Goal: Transaction & Acquisition: Purchase product/service

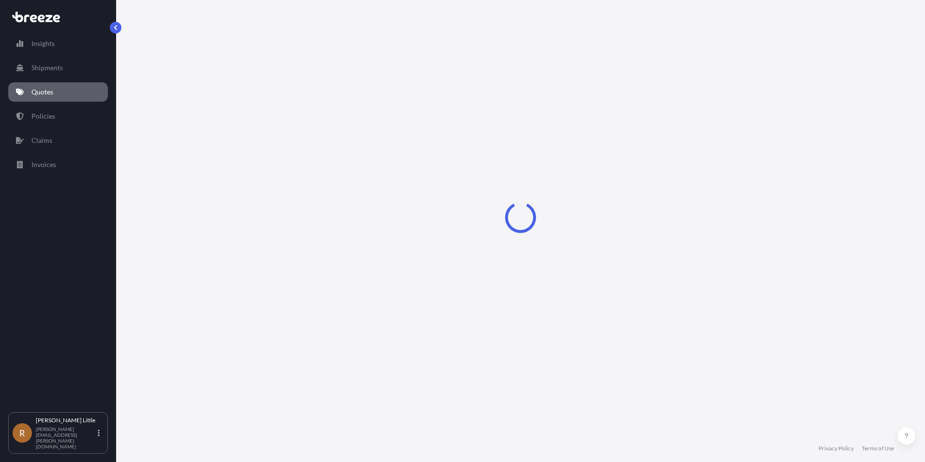
select select "Sea"
select select "Road"
select select "2"
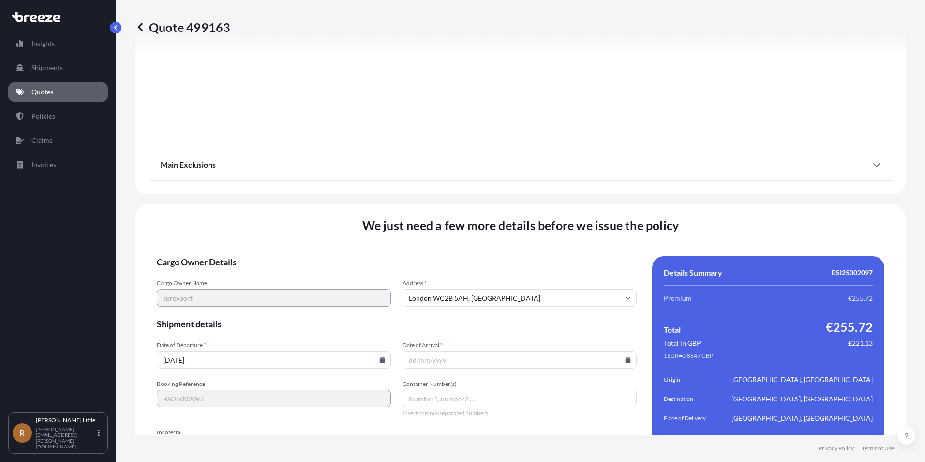
scroll to position [1255, 0]
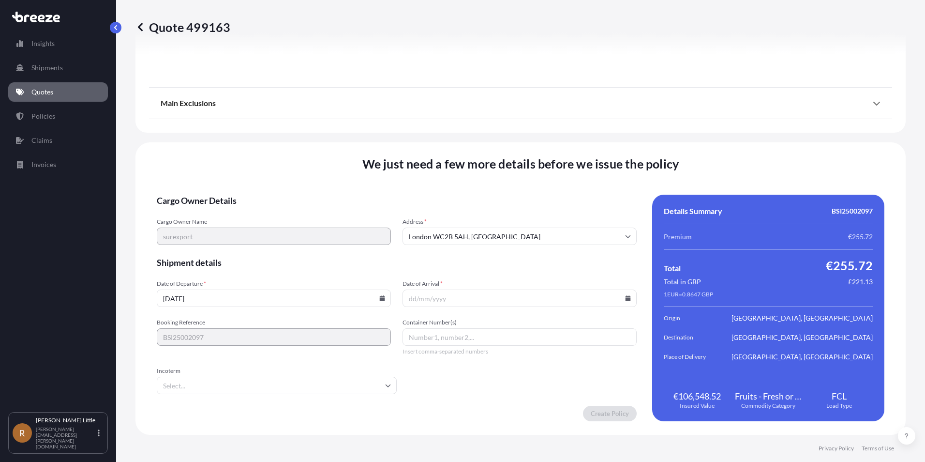
click at [380, 298] on icon at bounding box center [382, 298] width 5 height 6
click at [318, 192] on button "13" at bounding box center [317, 193] width 15 height 15
type input "[DATE]"
click at [626, 296] on icon at bounding box center [628, 298] width 5 height 6
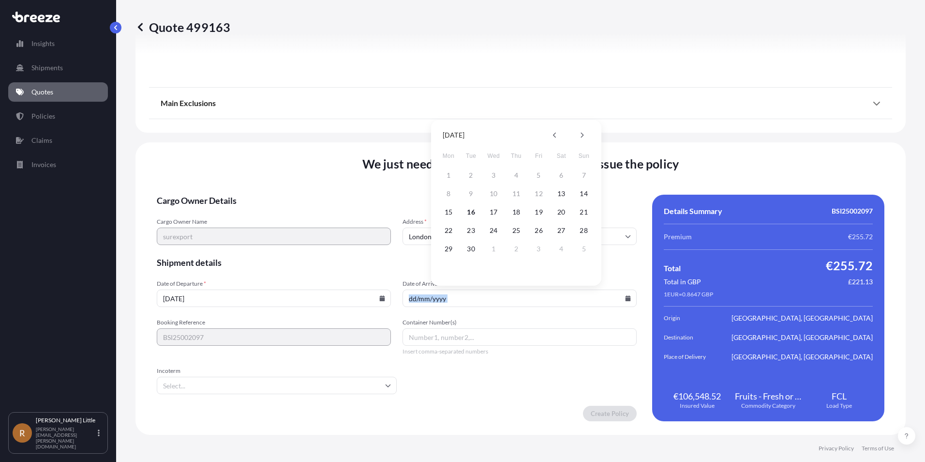
click at [626, 296] on icon at bounding box center [628, 298] width 5 height 6
click at [576, 136] on button at bounding box center [581, 134] width 15 height 15
click at [535, 176] on button "3" at bounding box center [538, 174] width 15 height 15
type input "[DATE]"
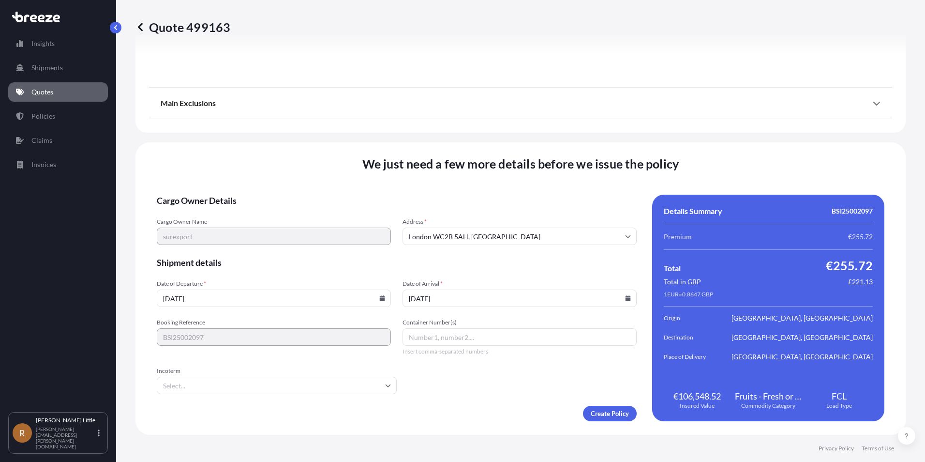
click at [411, 333] on input "Container Number(s)" at bounding box center [520, 336] width 234 height 17
type input "MNBU0675651"
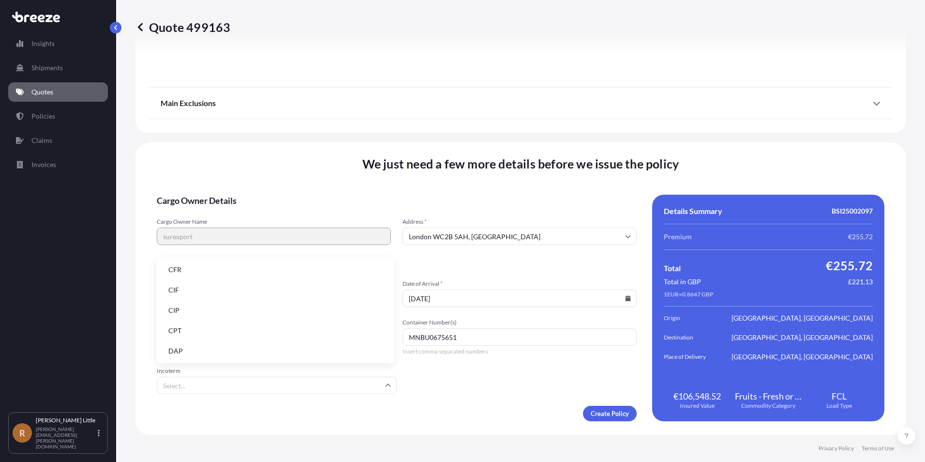
click at [369, 382] on input "Incoterm" at bounding box center [277, 384] width 240 height 17
click at [190, 342] on li "DAP" at bounding box center [276, 351] width 230 height 18
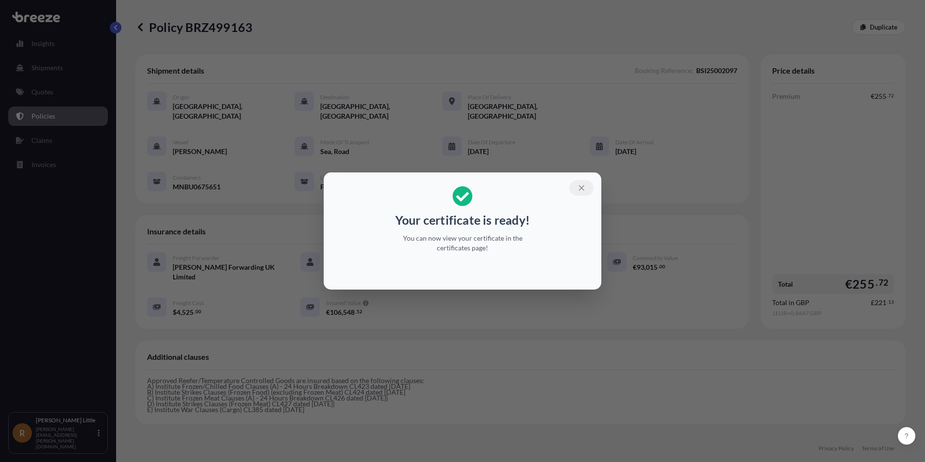
click at [582, 188] on icon "button" at bounding box center [581, 187] width 9 height 9
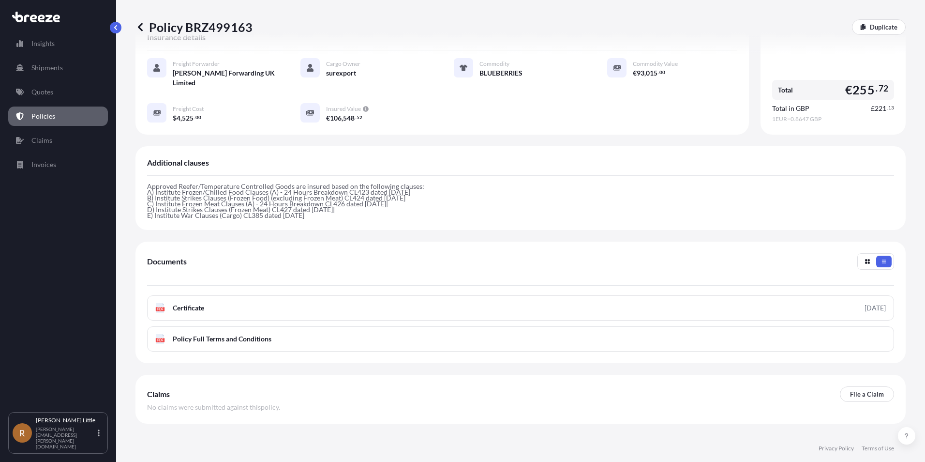
scroll to position [206, 0]
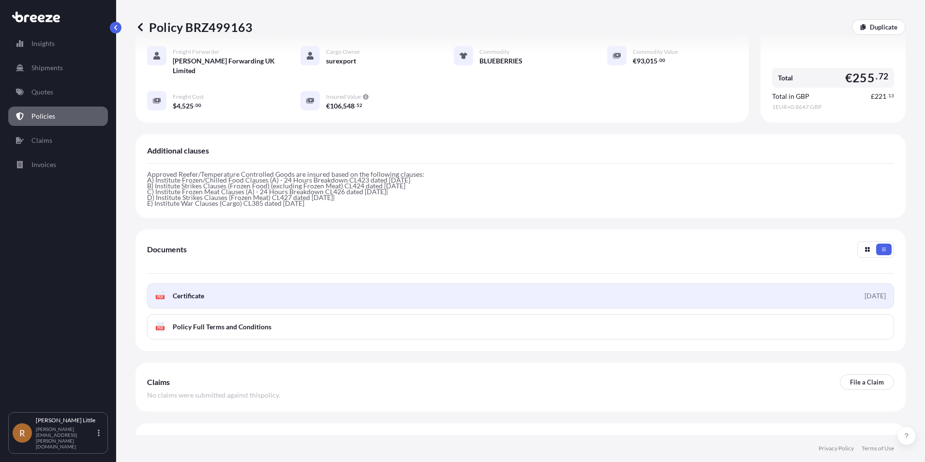
click at [218, 283] on link "PDF Certificate [DATE]" at bounding box center [520, 295] width 747 height 25
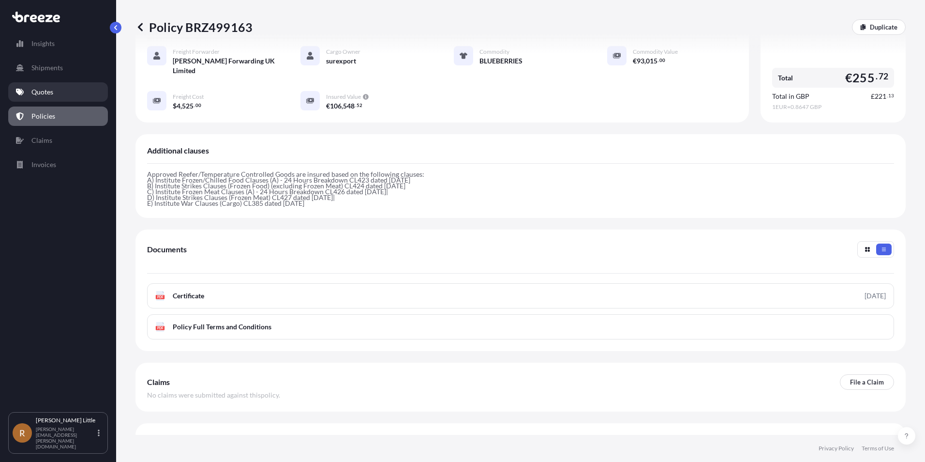
click at [49, 92] on p "Quotes" at bounding box center [42, 92] width 22 height 10
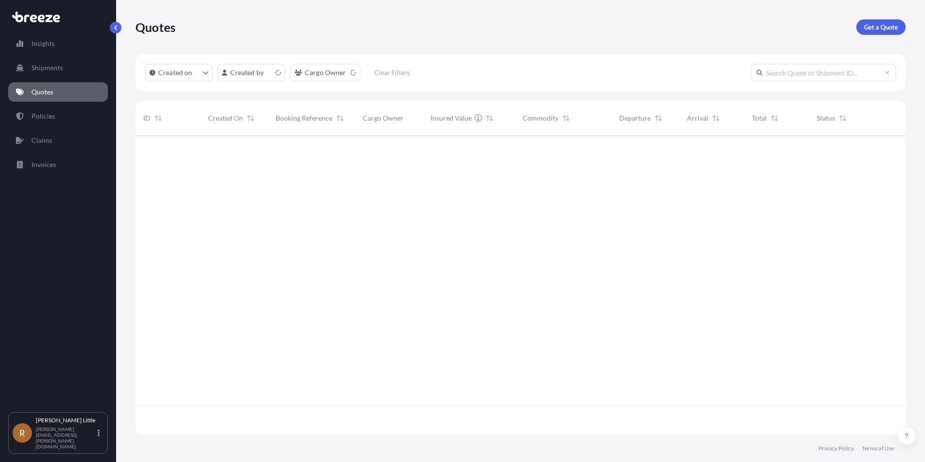
scroll to position [297, 763]
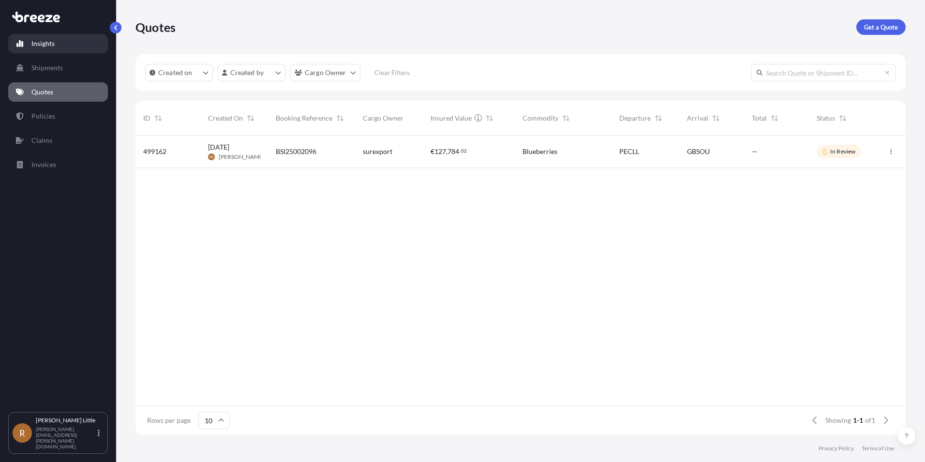
click at [58, 47] on link "Insights" at bounding box center [58, 43] width 100 height 19
select select "2025"
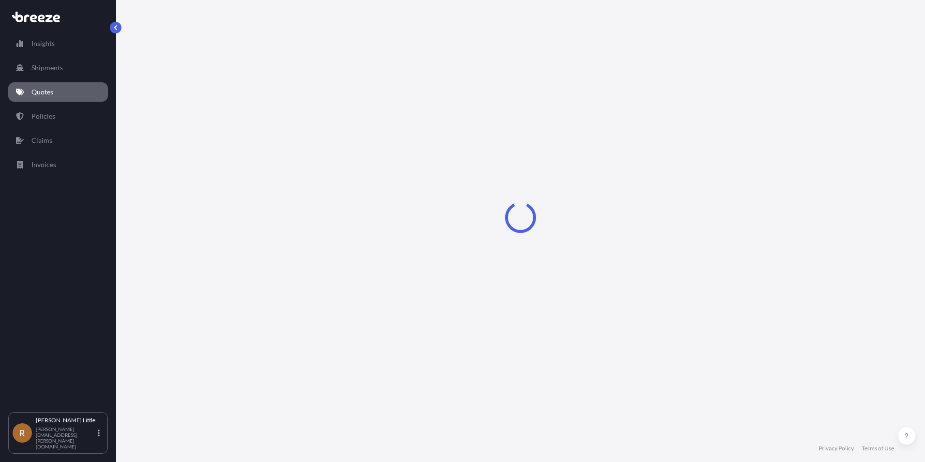
select select "Sea"
select select "Road"
select select "2"
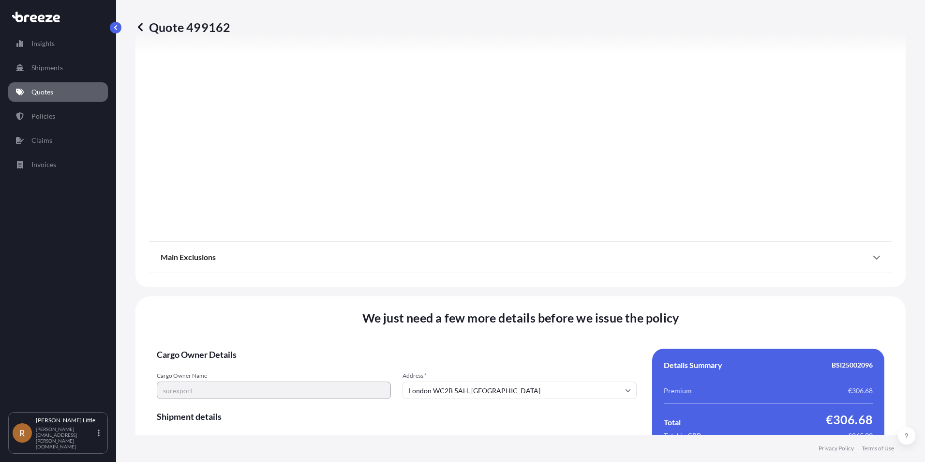
scroll to position [1152, 0]
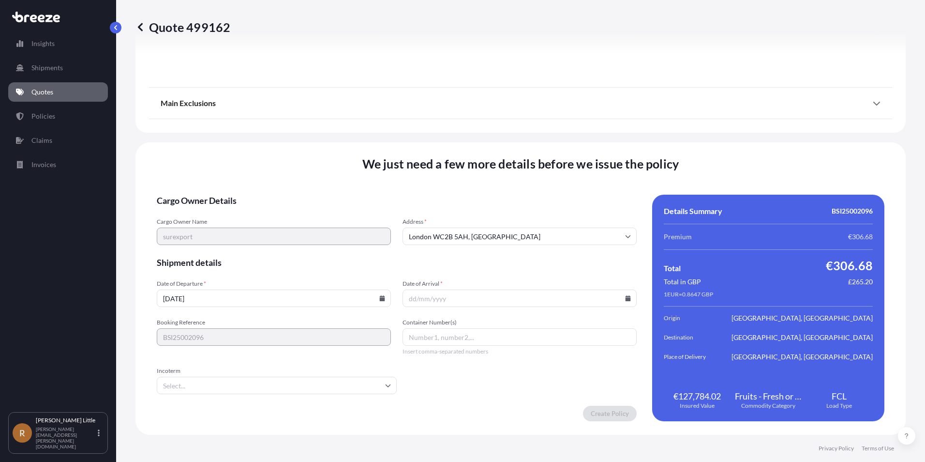
click at [361, 300] on input "[DATE]" at bounding box center [274, 297] width 234 height 17
click at [382, 295] on icon at bounding box center [382, 298] width 6 height 6
click at [320, 192] on button "13" at bounding box center [317, 193] width 15 height 15
type input "[DATE]"
click at [481, 295] on input "Date of Arrival *" at bounding box center [520, 297] width 234 height 17
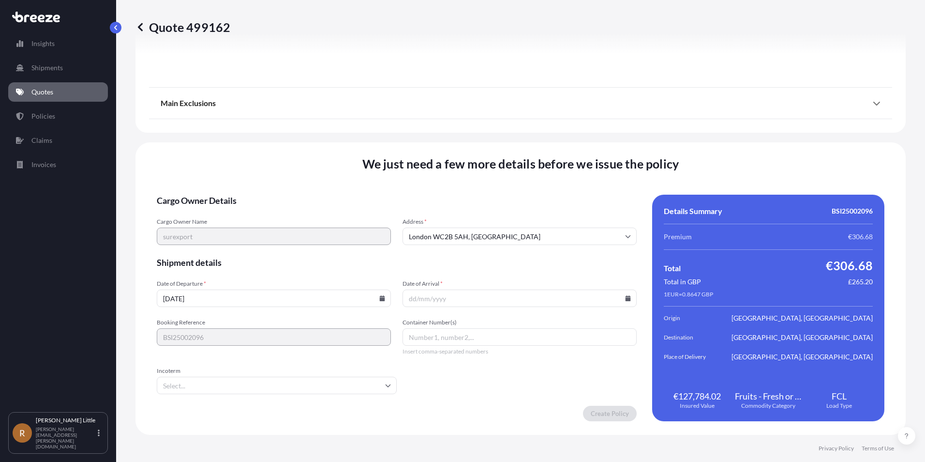
click at [626, 300] on icon at bounding box center [628, 298] width 5 height 6
click at [584, 135] on button at bounding box center [581, 134] width 15 height 15
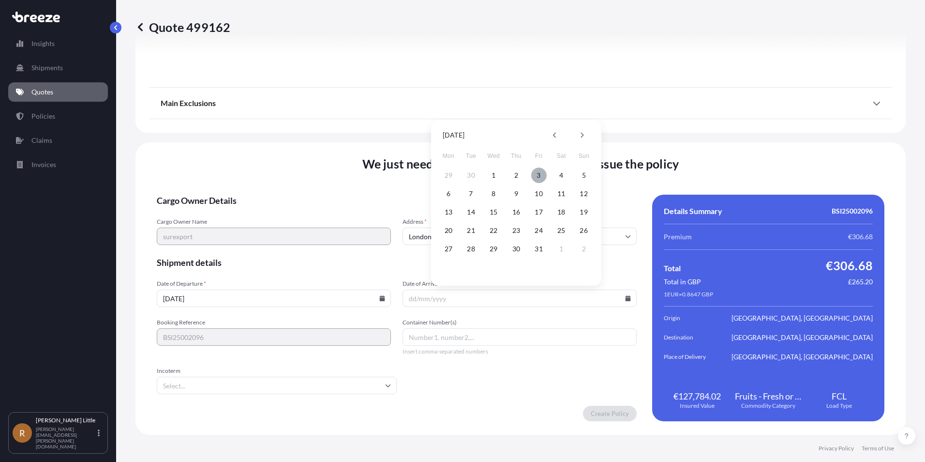
click at [537, 177] on button "3" at bounding box center [538, 174] width 15 height 15
type input "[DATE]"
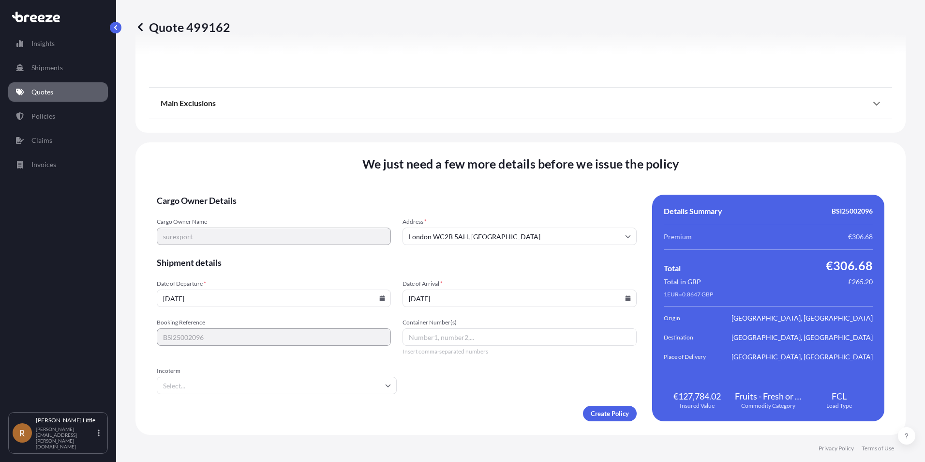
click at [418, 342] on input "Container Number(s)" at bounding box center [520, 336] width 234 height 17
type input "MNBU9062901"
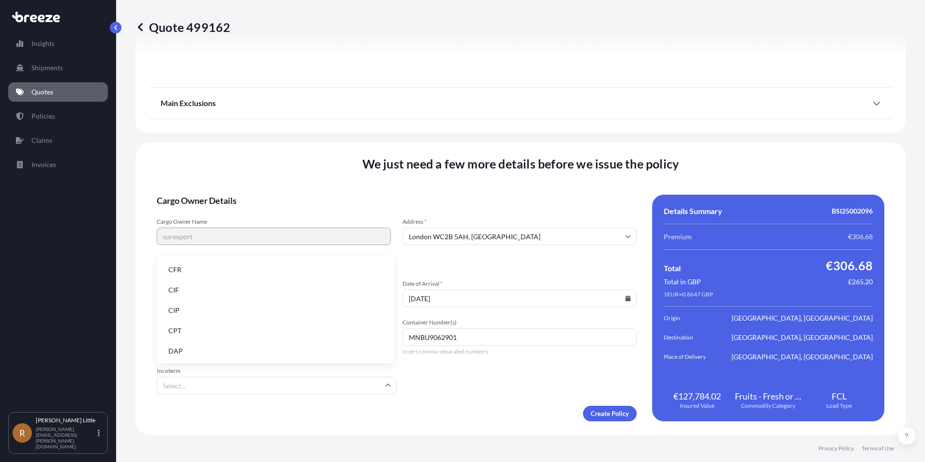
click at [353, 387] on input "Incoterm" at bounding box center [277, 384] width 240 height 17
click at [190, 345] on li "DAP" at bounding box center [276, 351] width 230 height 18
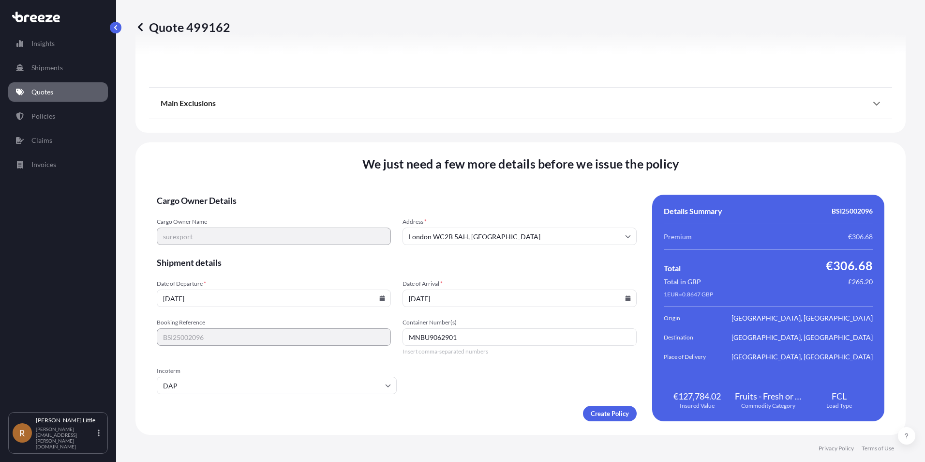
click at [495, 402] on form "Cargo Owner Details Cargo Owner Name surexport Address * [GEOGRAPHIC_DATA] Ship…" at bounding box center [397, 308] width 480 height 226
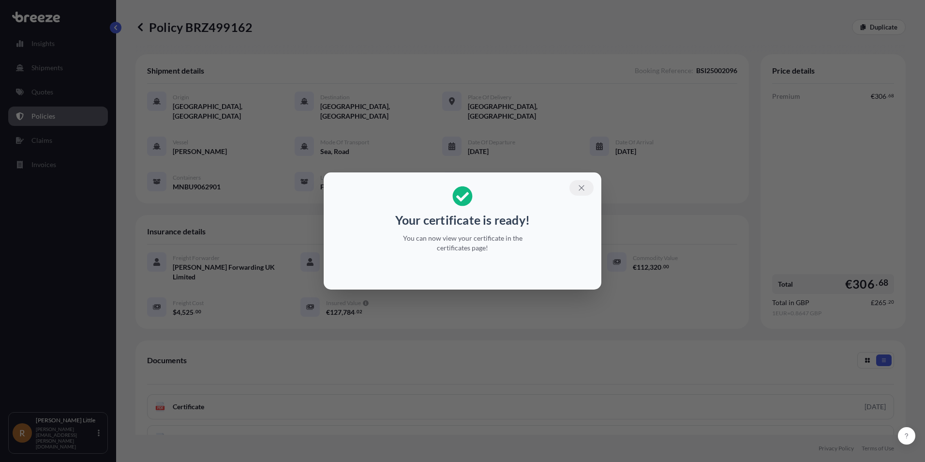
click at [583, 184] on icon "button" at bounding box center [581, 187] width 9 height 9
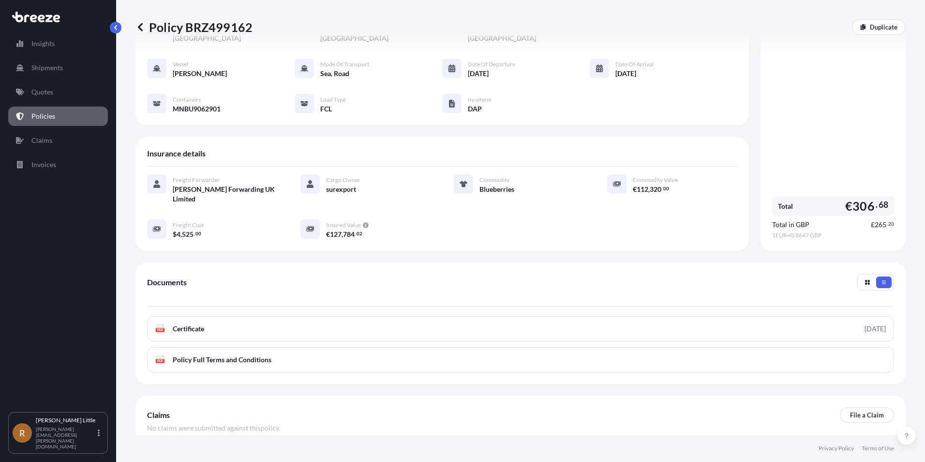
scroll to position [111, 0]
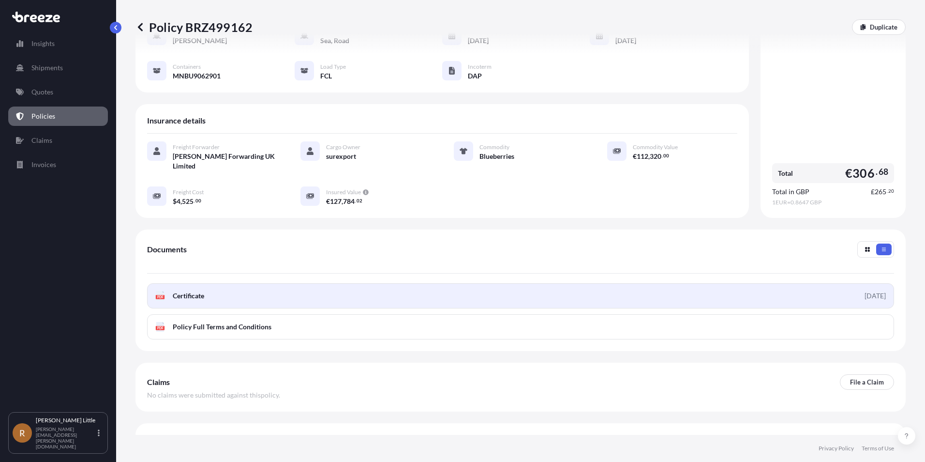
click at [307, 283] on link "PDF Certificate [DATE]" at bounding box center [520, 295] width 747 height 25
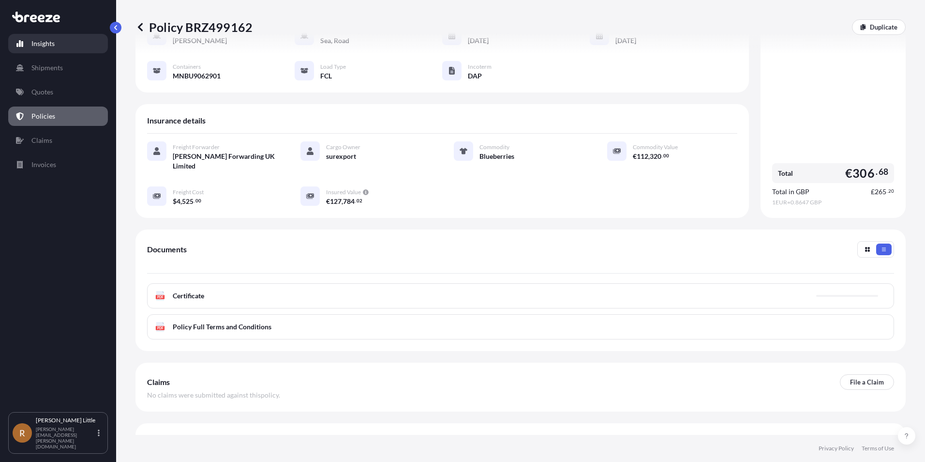
click at [68, 43] on link "Insights" at bounding box center [58, 43] width 100 height 19
select select "2025"
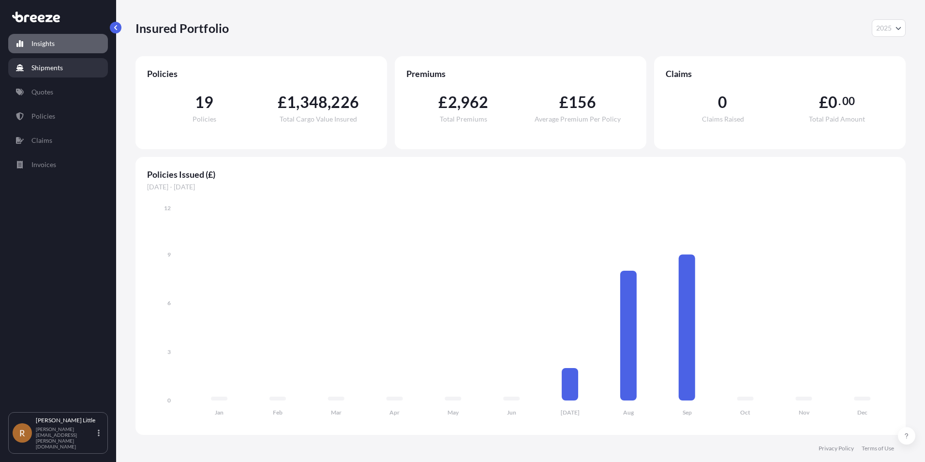
click at [69, 69] on link "Shipments" at bounding box center [58, 67] width 100 height 19
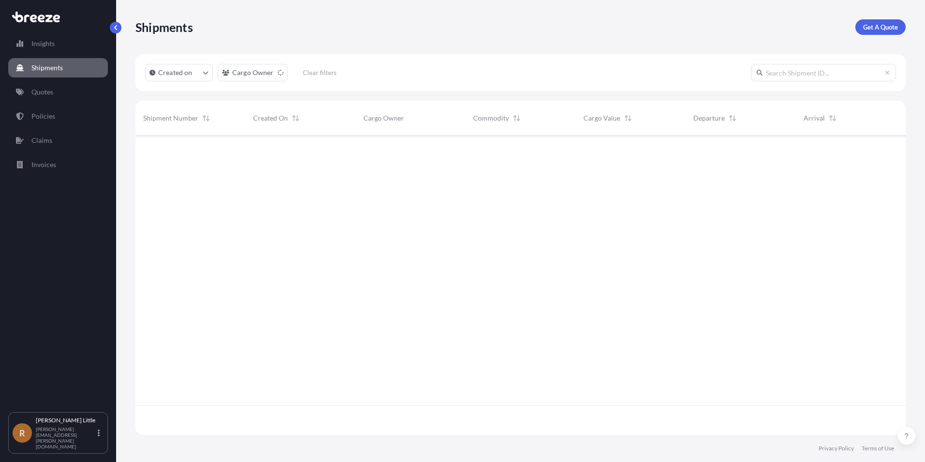
scroll to position [327, 763]
click at [63, 49] on link "Insights" at bounding box center [58, 43] width 100 height 19
select select "2025"
